Goal: Navigation & Orientation: Understand site structure

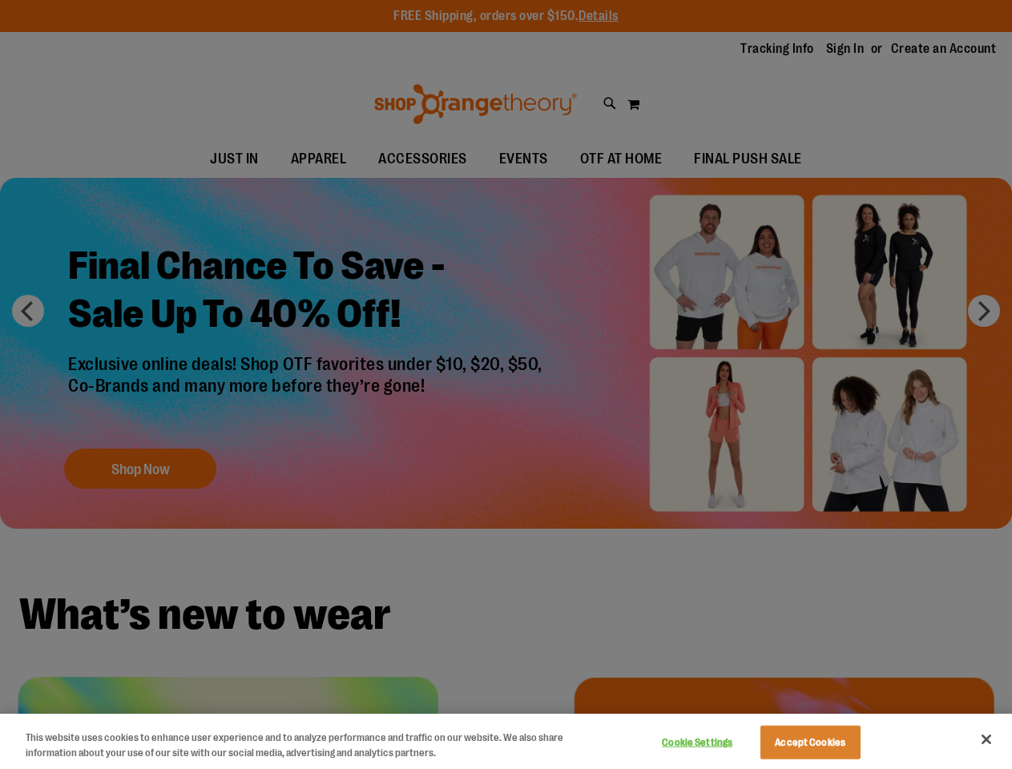
click at [505, 385] on div at bounding box center [506, 384] width 1012 height 769
click at [717, 743] on button "Cookie Settings" at bounding box center [697, 743] width 100 height 32
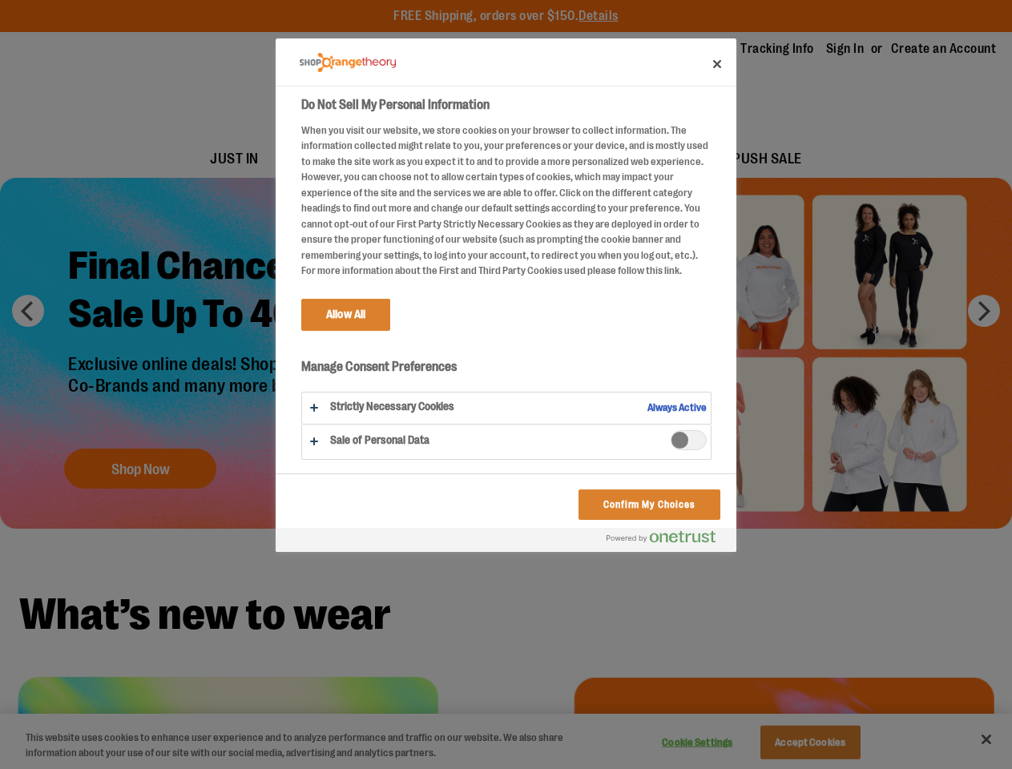
click at [830, 743] on div at bounding box center [506, 384] width 1012 height 769
click at [986, 739] on div at bounding box center [506, 384] width 1012 height 769
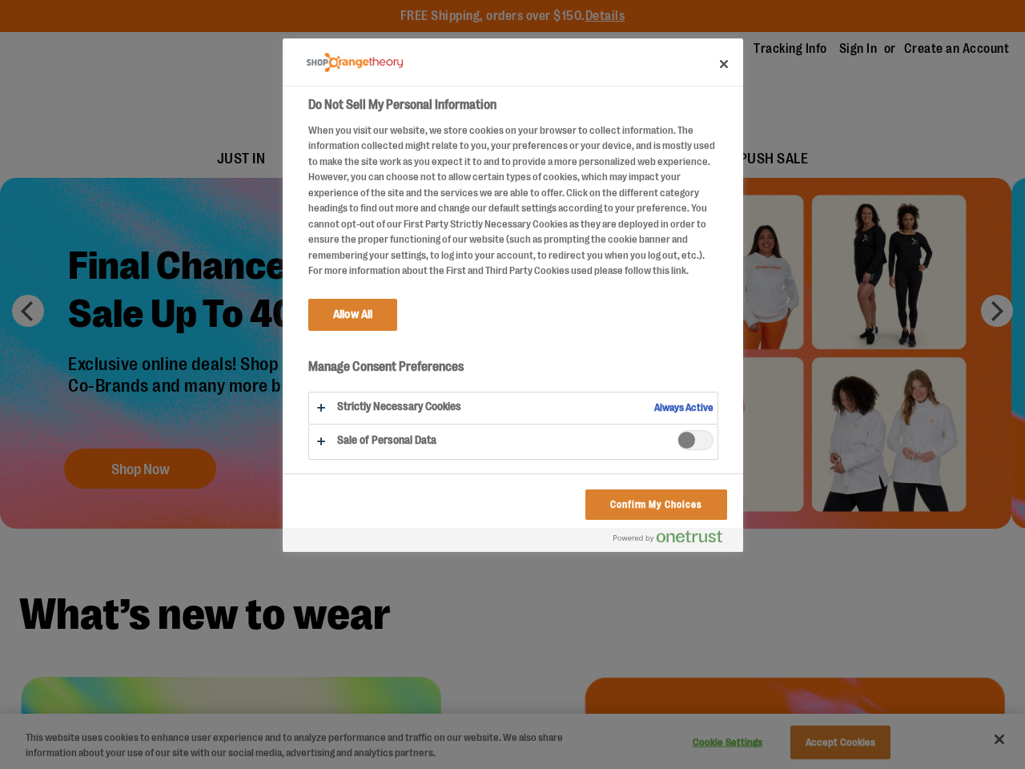
click at [838, 768] on html "Skip to Content The store will not work correctly when cookies are disabled. FR…" at bounding box center [512, 384] width 1025 height 769
